Goal: Check status: Check status

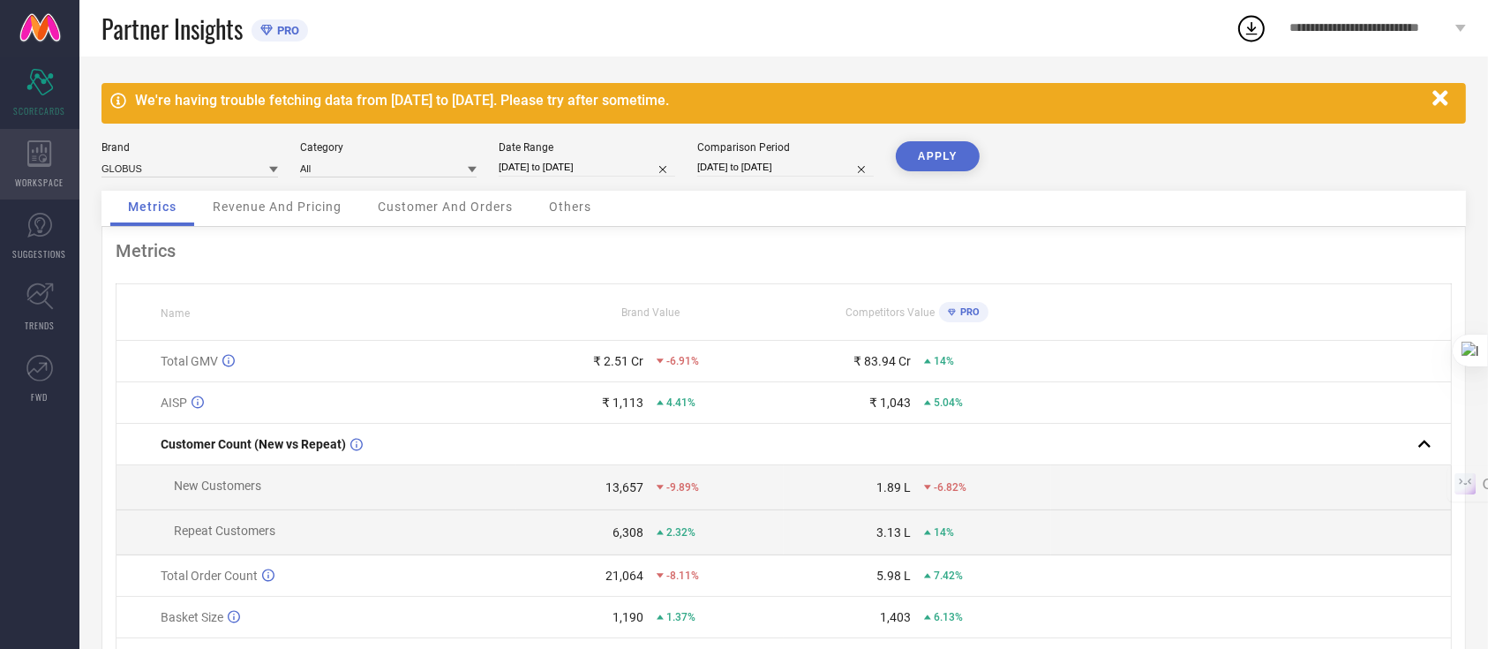
click at [35, 143] on icon at bounding box center [39, 153] width 25 height 26
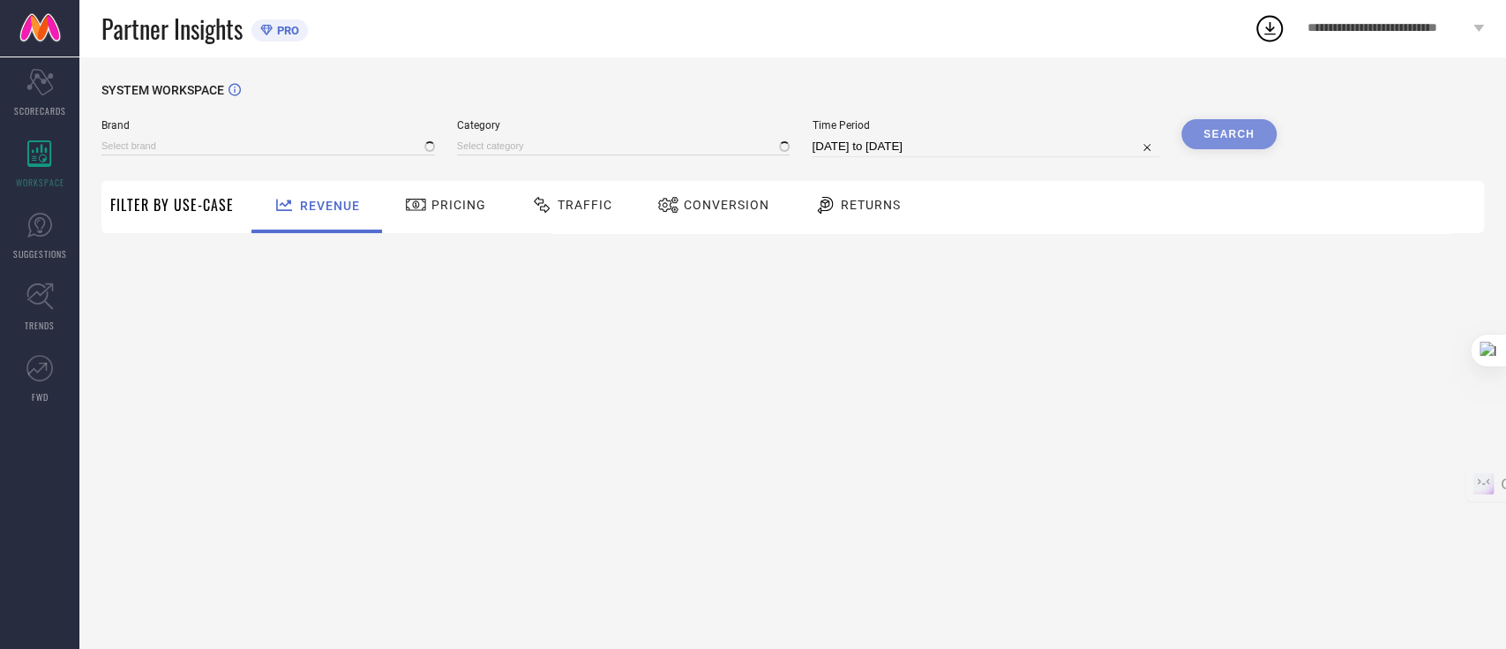
type input "GLOBUS"
type input "All"
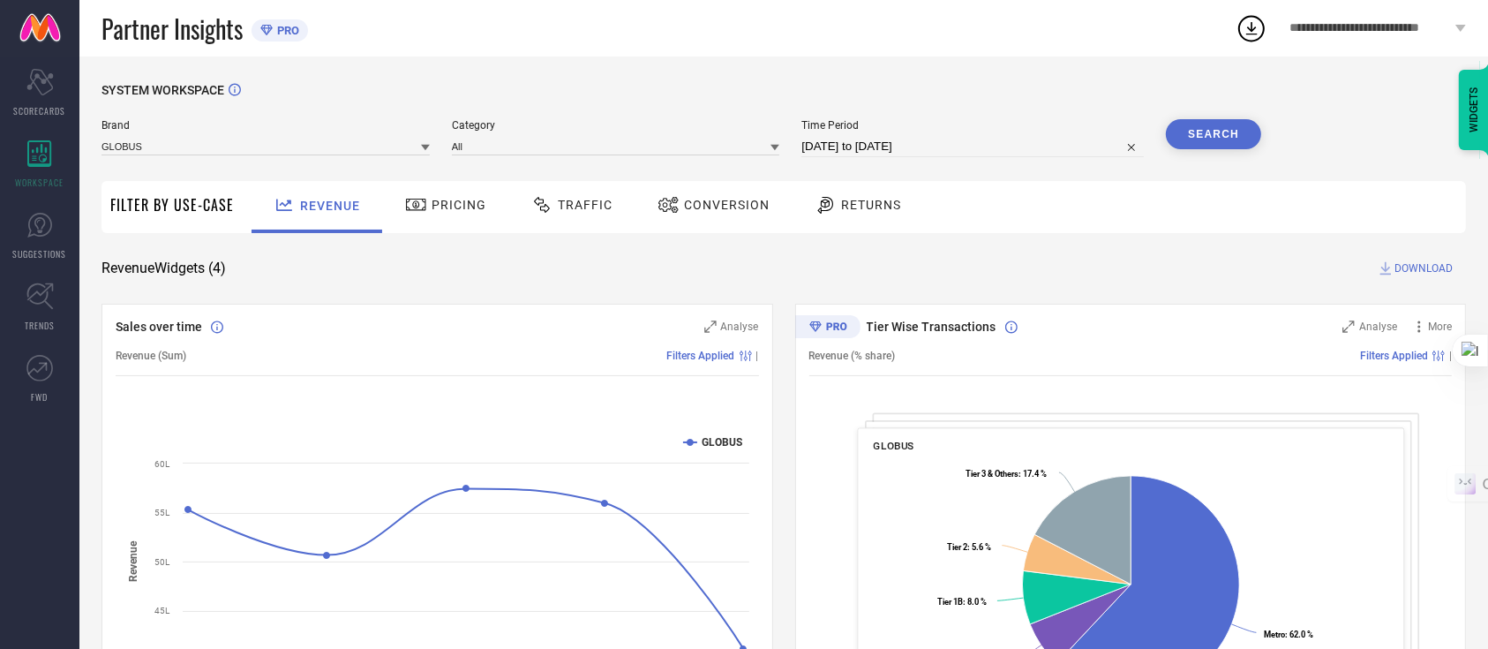
click at [443, 194] on div "Pricing" at bounding box center [446, 205] width 90 height 30
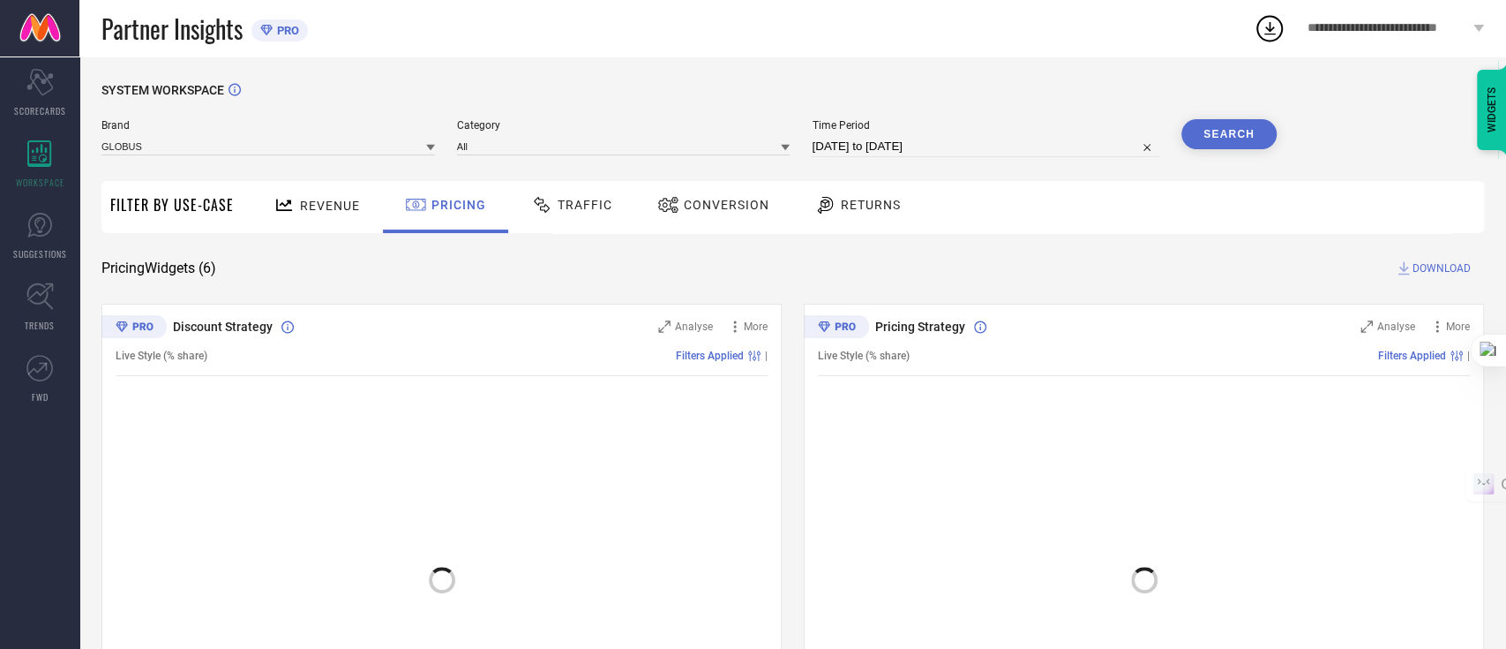
click at [573, 209] on span "Traffic" at bounding box center [585, 205] width 55 height 14
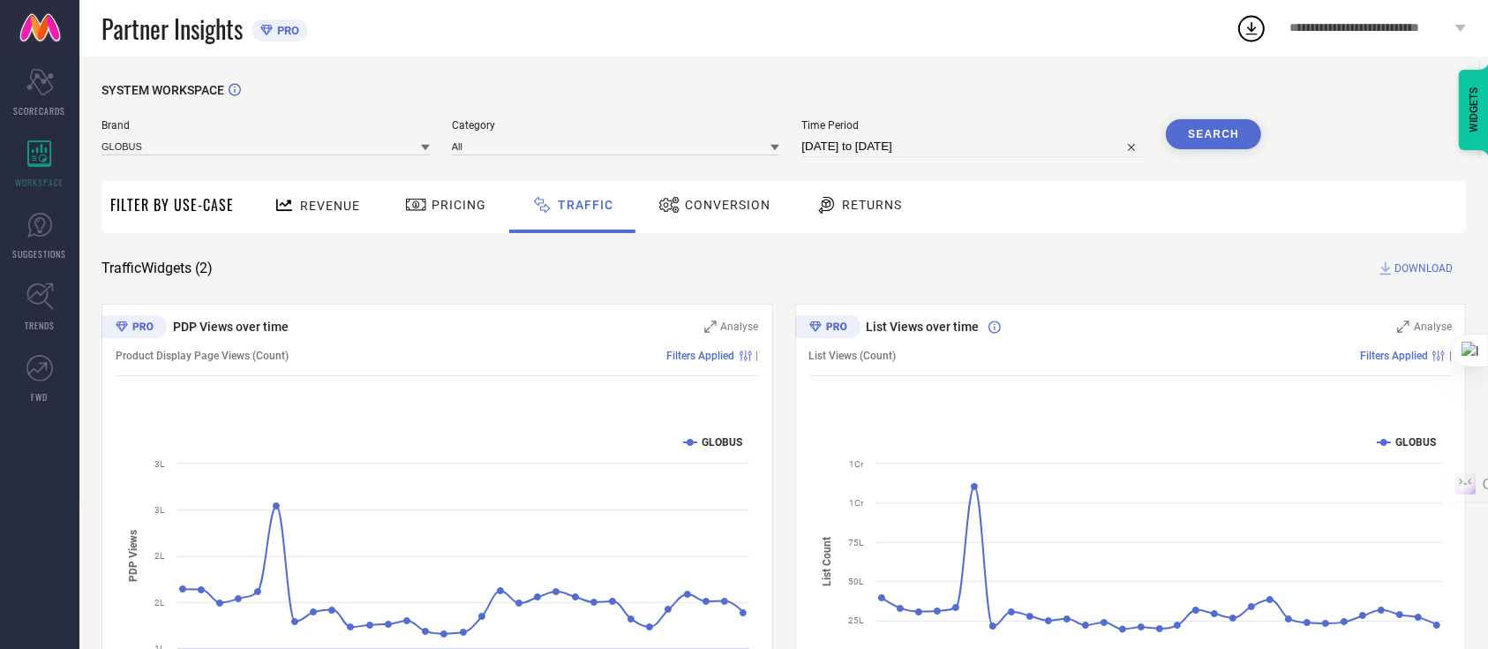
select select "6"
select select "2025"
select select "7"
select select "2025"
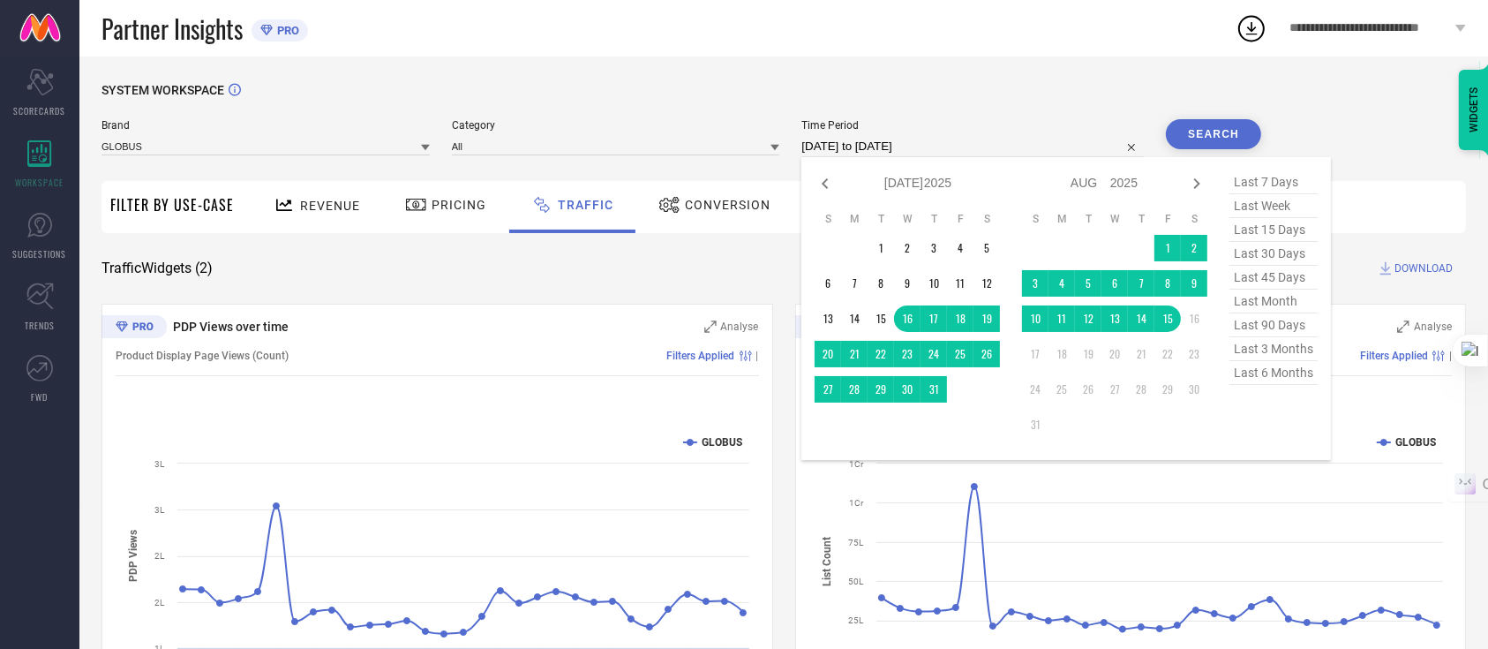
click at [926, 145] on input "[DATE] to [DATE]" at bounding box center [972, 146] width 342 height 21
click at [1158, 243] on td "1" at bounding box center [1167, 248] width 26 height 26
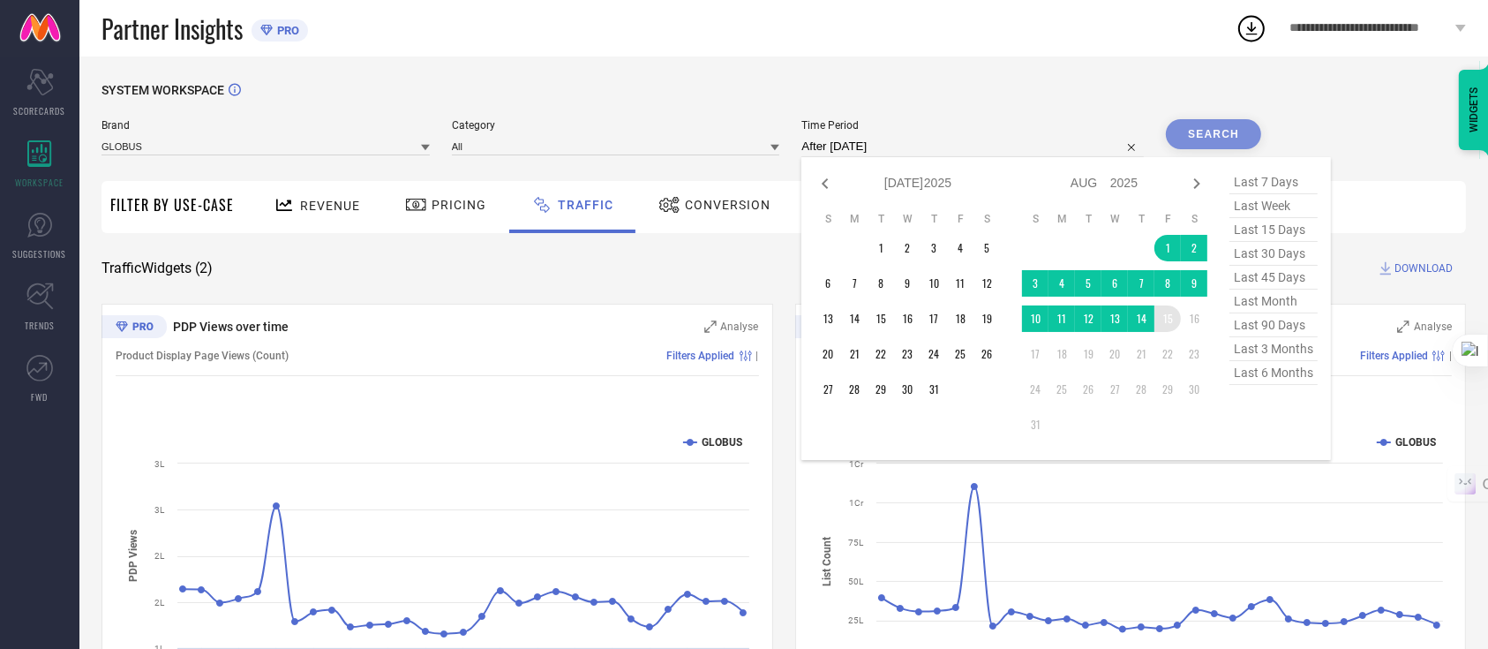
type input "[DATE] to [DATE]"
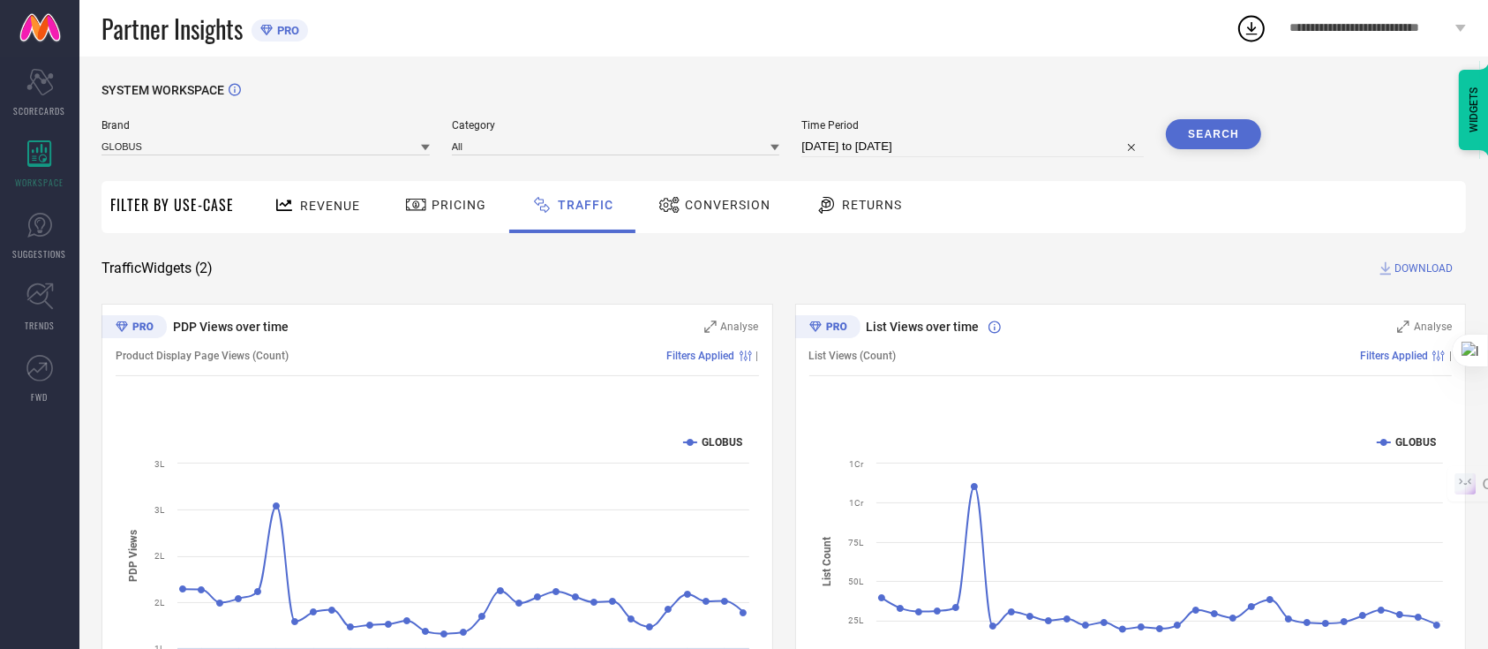
click at [1226, 131] on button "Search" at bounding box center [1213, 134] width 95 height 30
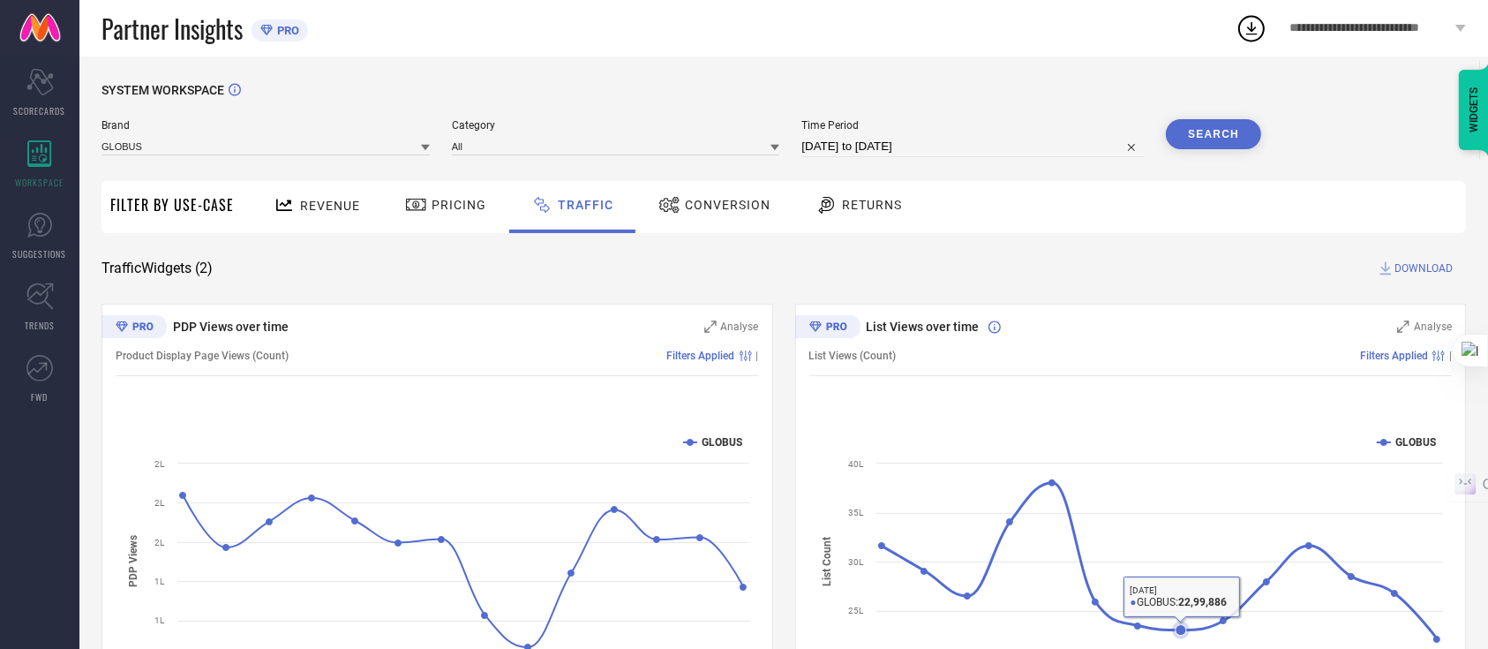
scroll to position [123, 0]
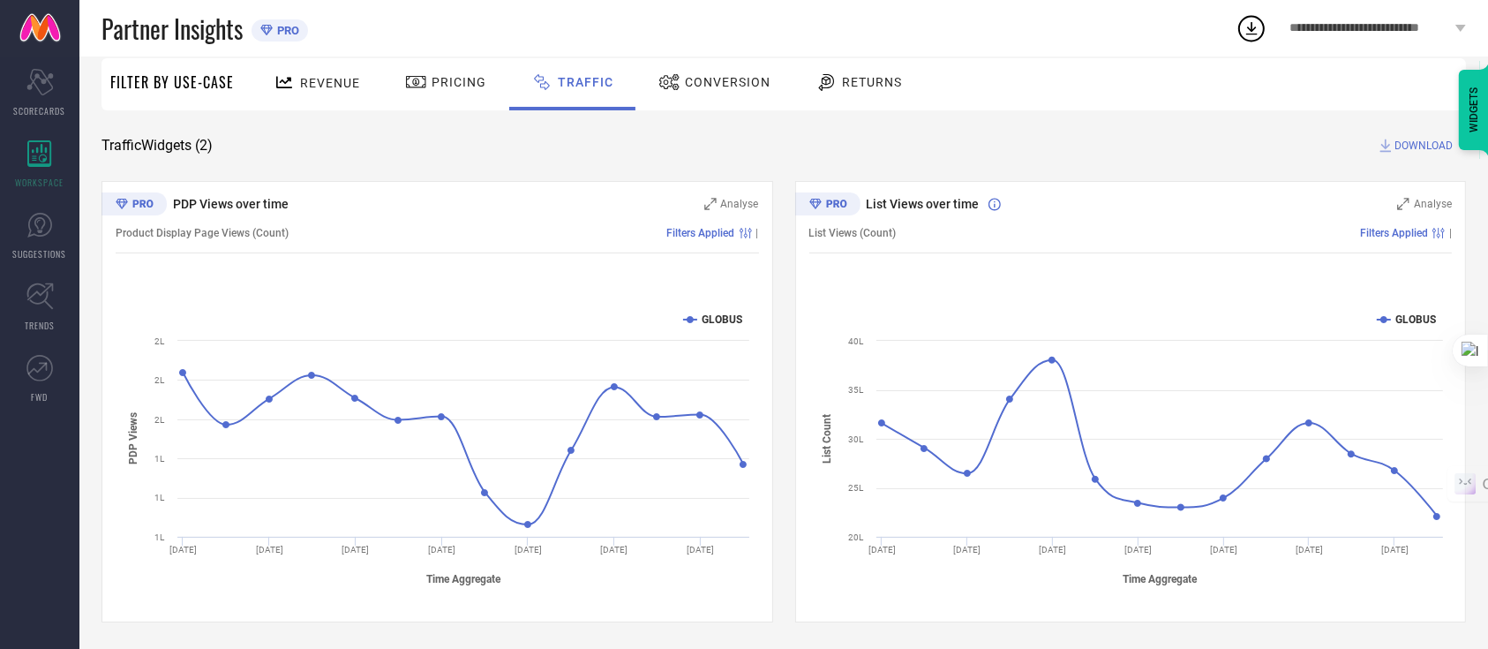
click at [1234, 180] on div "SYSTEM WORKSPACE Brand GLOBUS Category All Time Period [DATE] to [DATE] Search …" at bounding box center [783, 291] width 1364 height 662
